Goal: Task Accomplishment & Management: Manage account settings

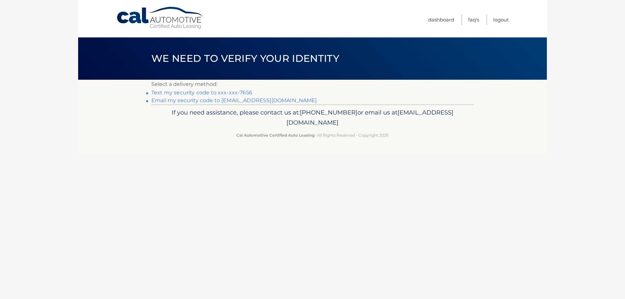
click at [234, 94] on link "Text my security code to xxx-xxx-7656" at bounding box center [201, 93] width 101 height 6
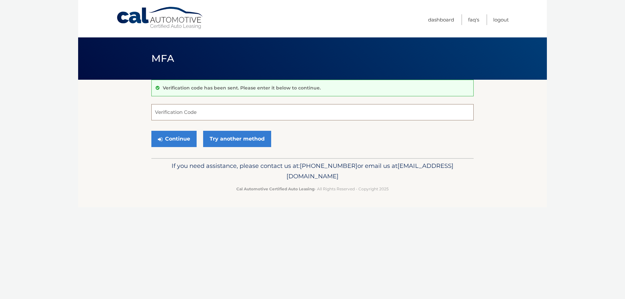
click at [171, 111] on input "Verification Code" at bounding box center [312, 112] width 323 height 16
type input "220409"
click at [166, 141] on button "Continue" at bounding box center [173, 139] width 45 height 16
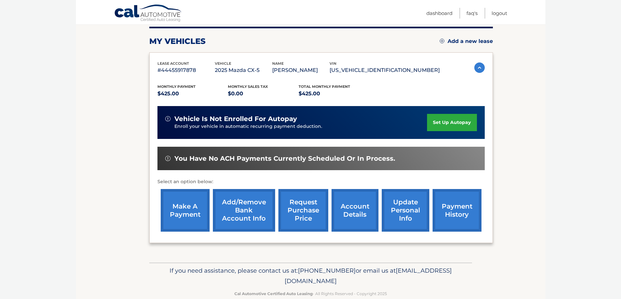
scroll to position [95, 0]
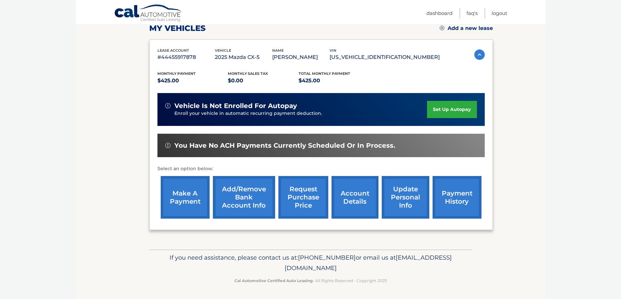
click at [183, 202] on link "make a payment" at bounding box center [185, 197] width 49 height 43
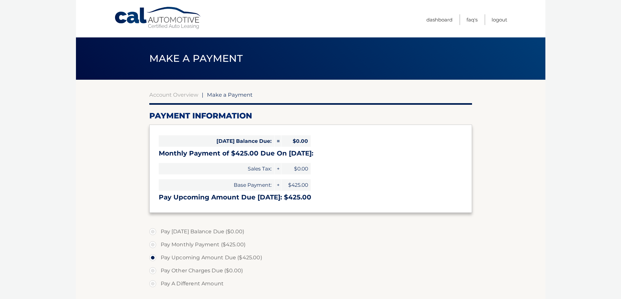
select select "ZDk3ZTdkOWYtNTJlOC00N2VkLWI3M2UtM2UyMjI0NmU2ZTIz"
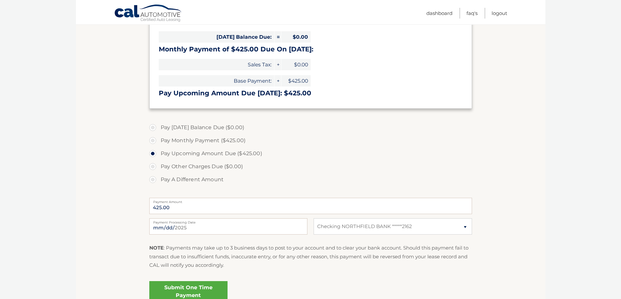
scroll to position [117, 0]
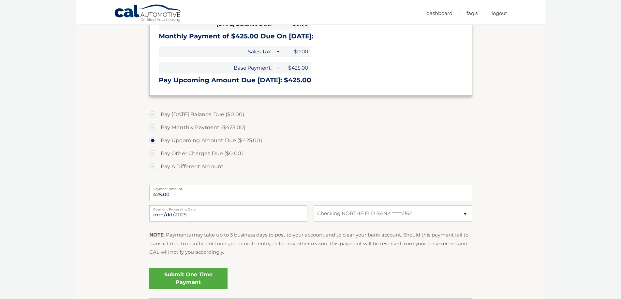
click at [189, 279] on link "Submit One Time Payment" at bounding box center [188, 278] width 78 height 21
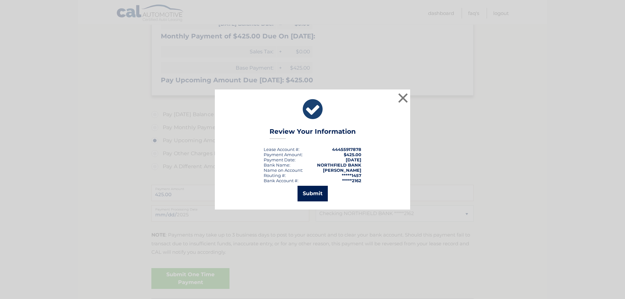
click at [314, 193] on button "Submit" at bounding box center [313, 194] width 30 height 16
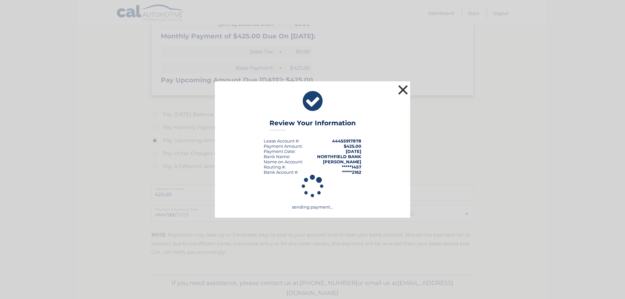
click at [405, 93] on button "×" at bounding box center [403, 89] width 13 height 13
